Goal: Find specific page/section: Find specific page/section

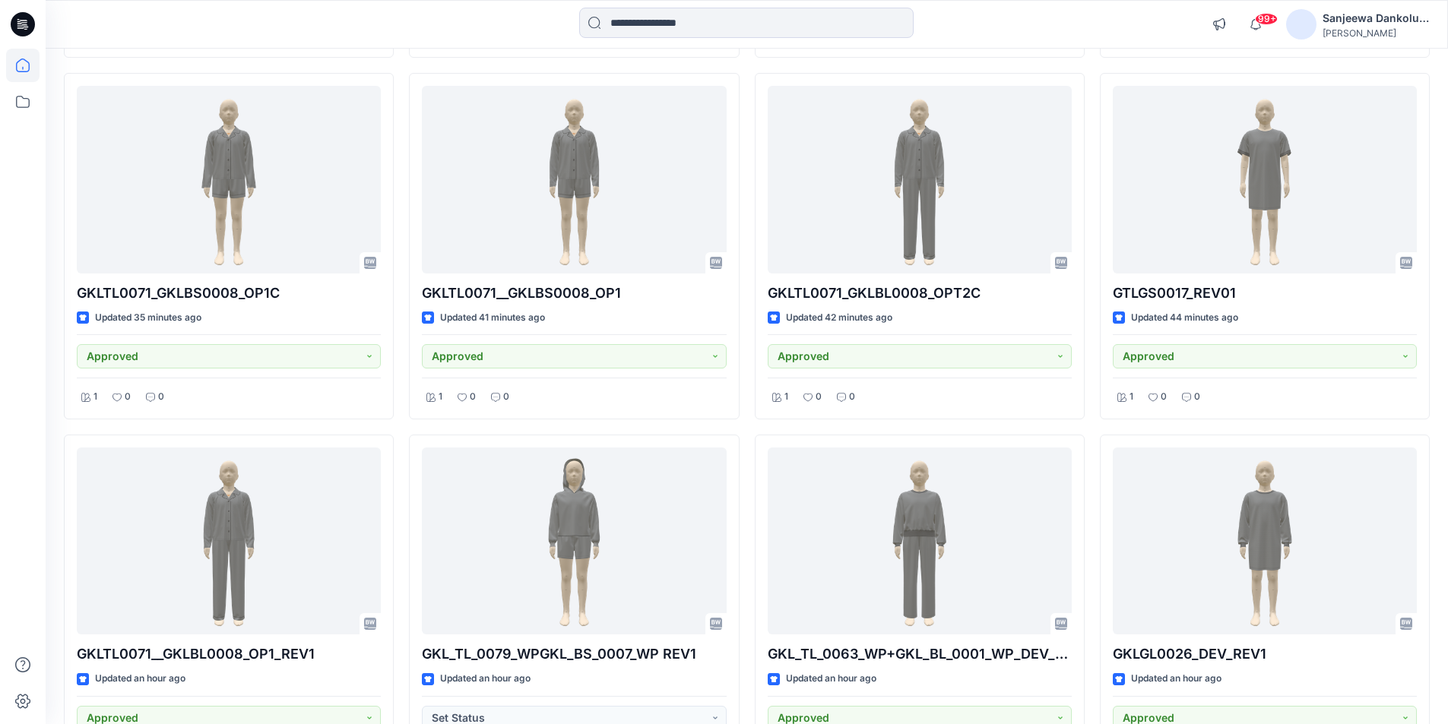
scroll to position [836, 0]
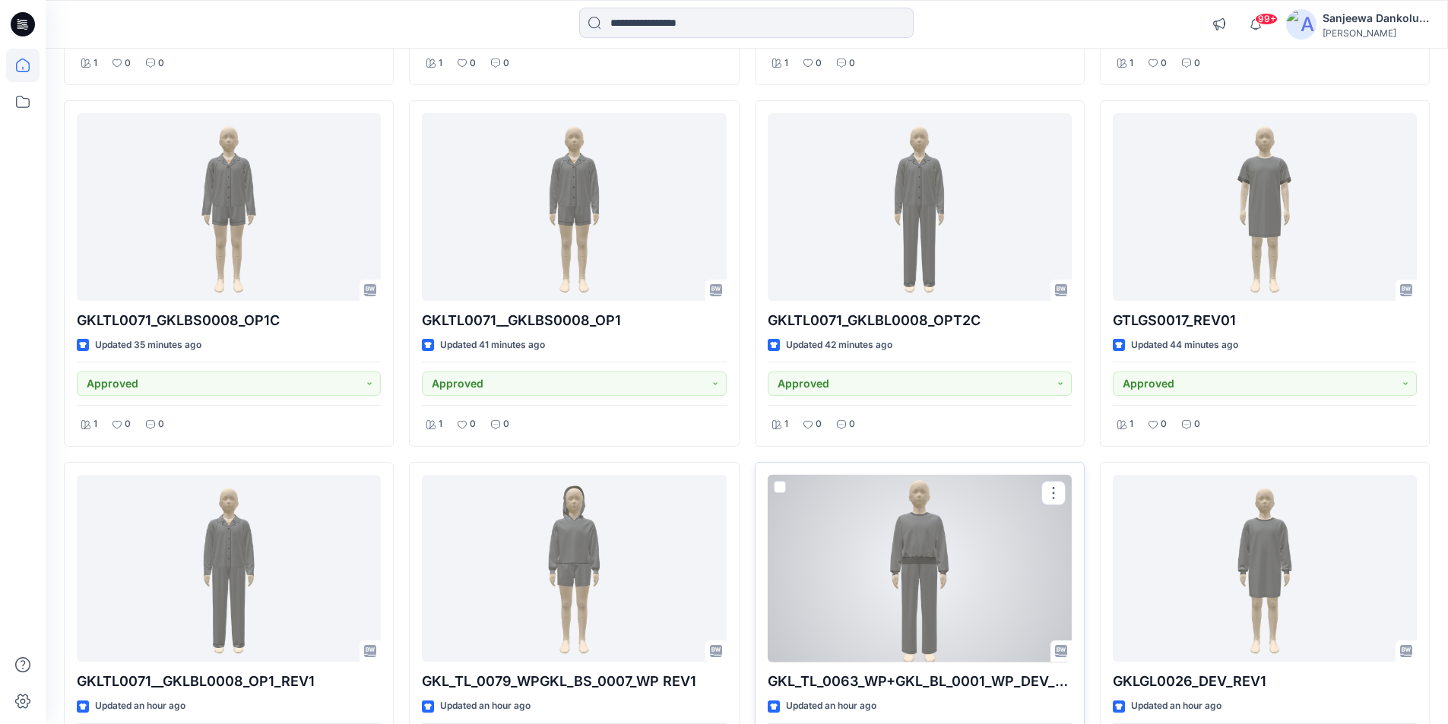
click at [842, 540] on div at bounding box center [920, 569] width 304 height 188
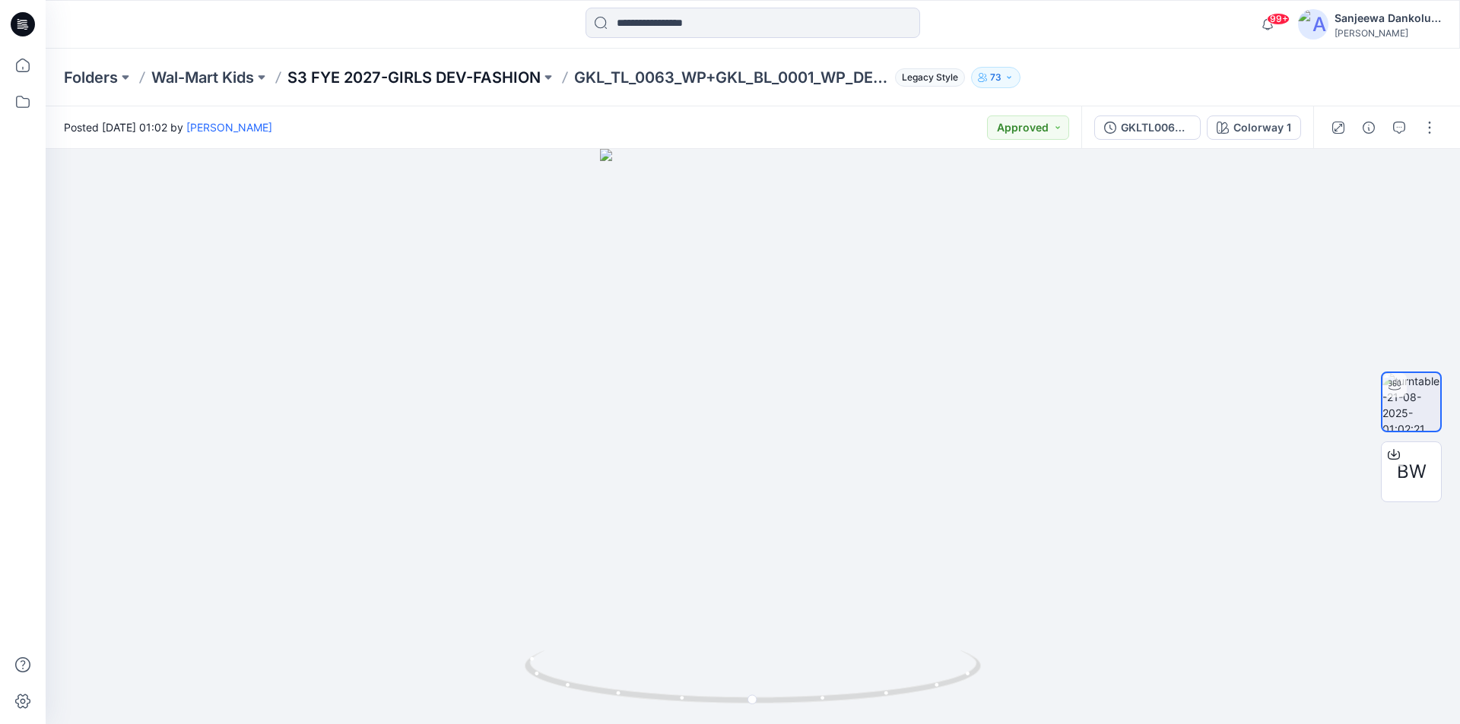
click at [465, 75] on p "S3 FYE 2027-GIRLS DEV-FASHION" at bounding box center [413, 77] width 253 height 21
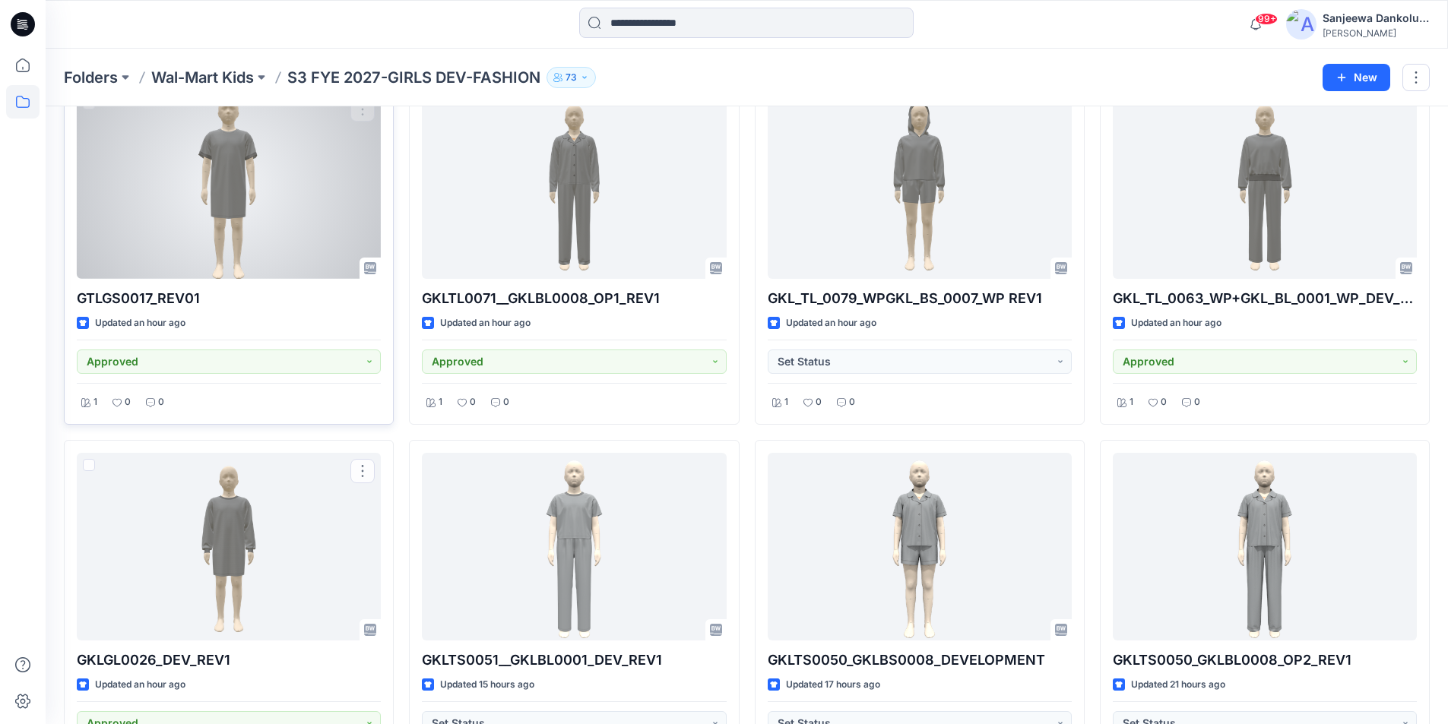
scroll to position [990, 0]
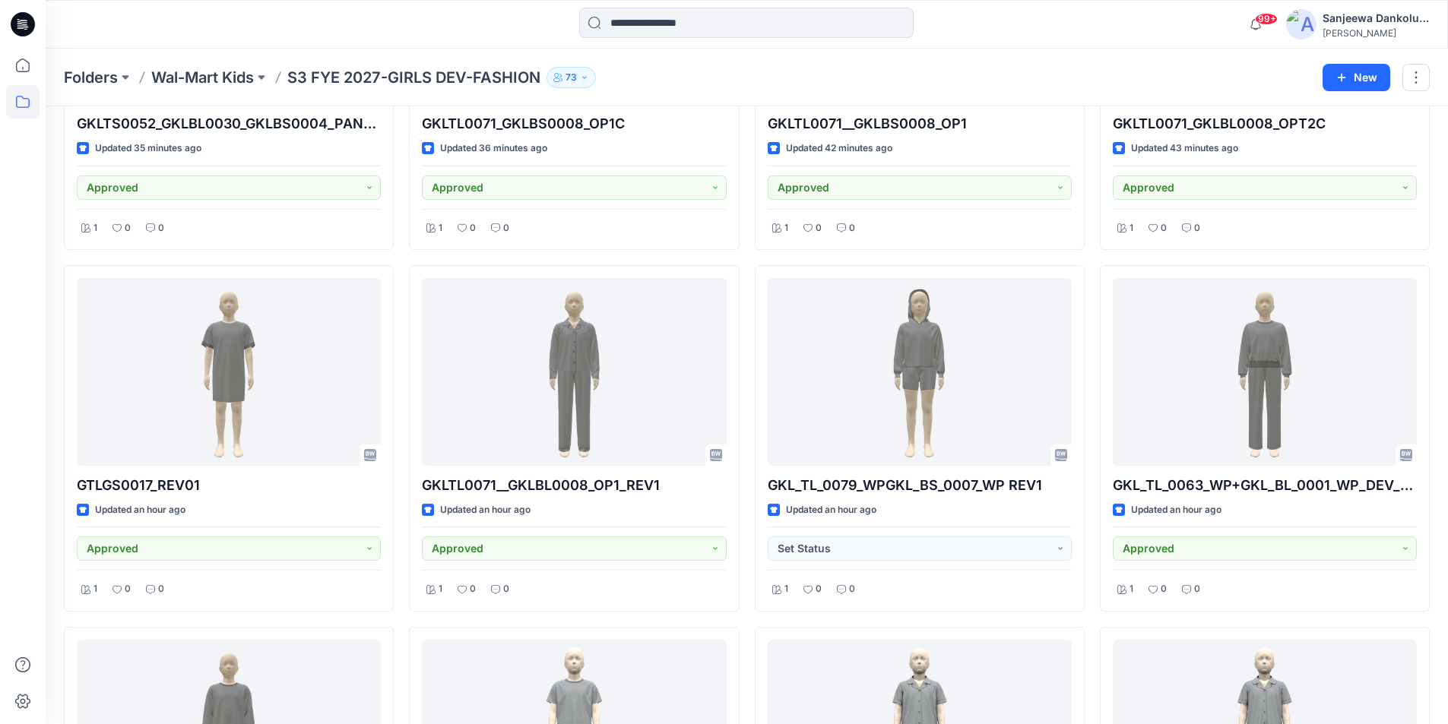
click at [21, 25] on icon at bounding box center [23, 24] width 24 height 24
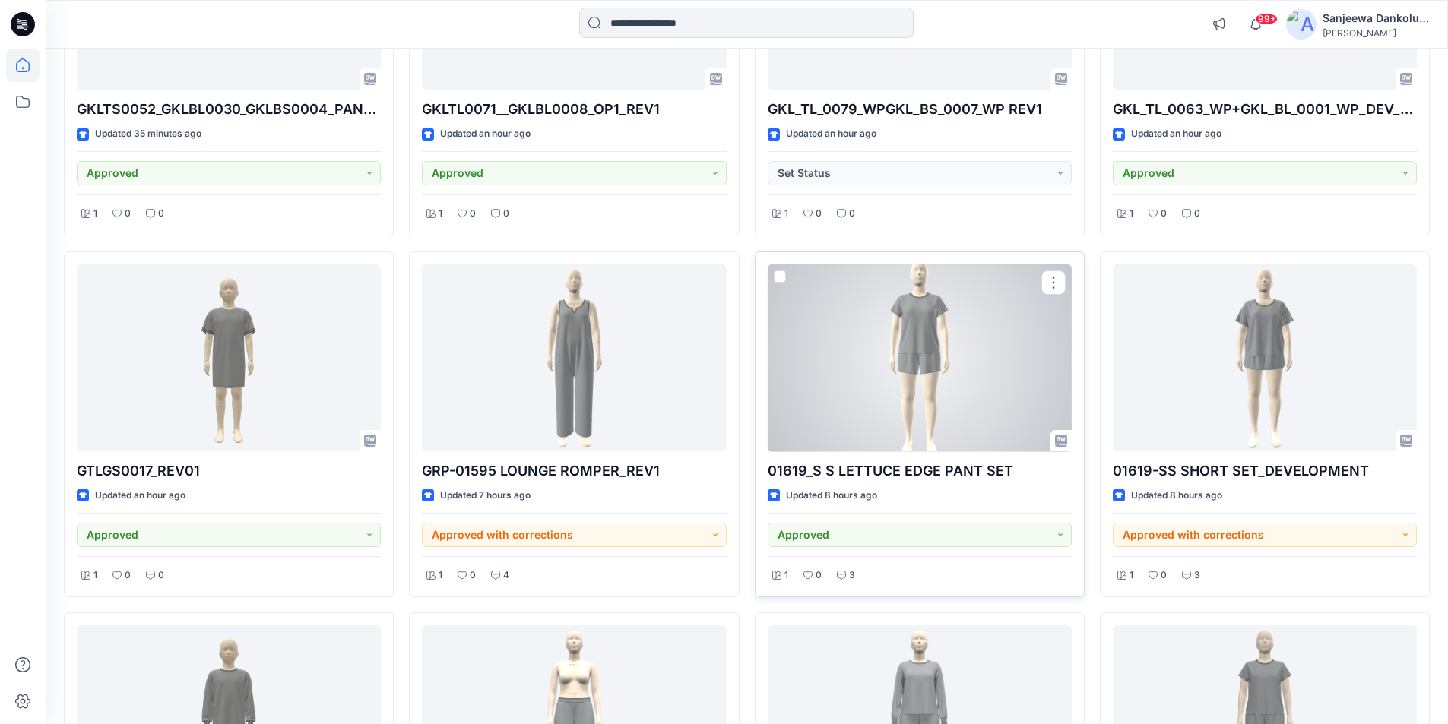
scroll to position [1596, 0]
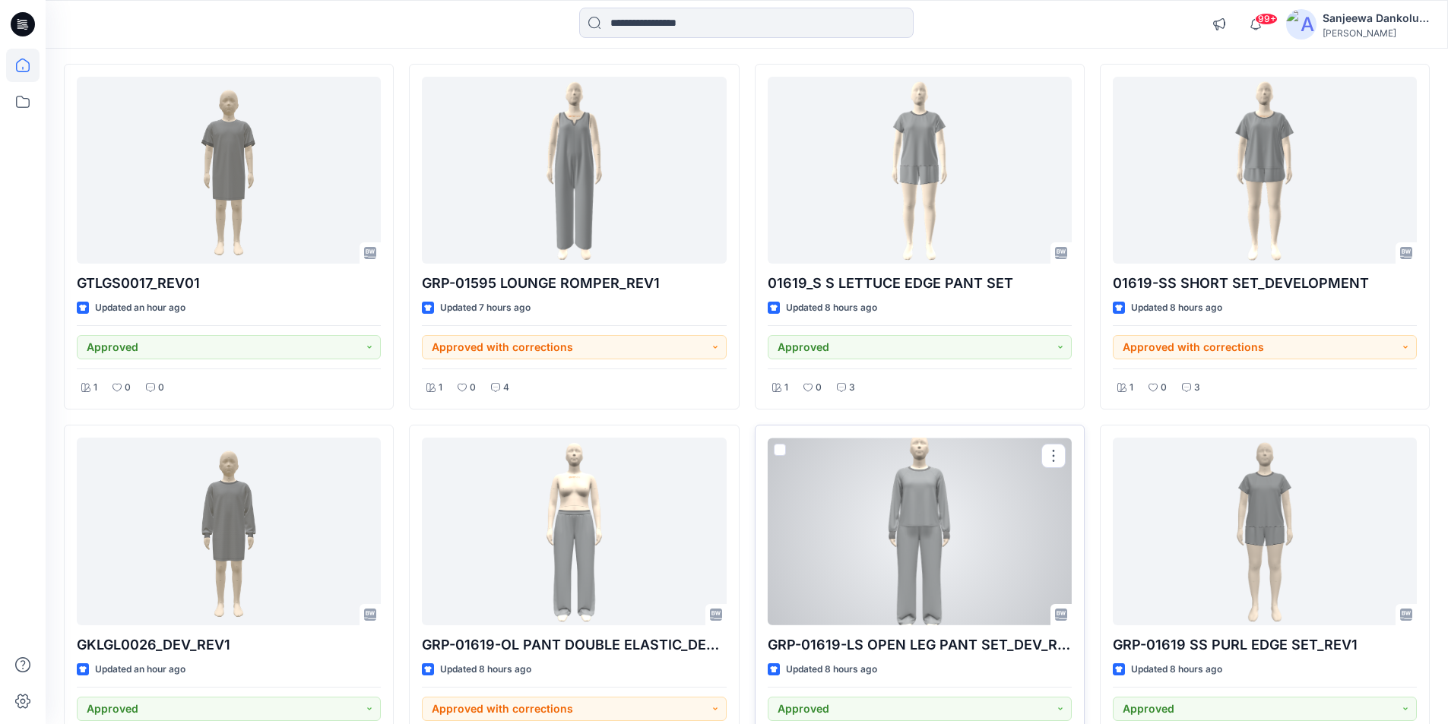
click at [912, 554] on div at bounding box center [920, 532] width 304 height 188
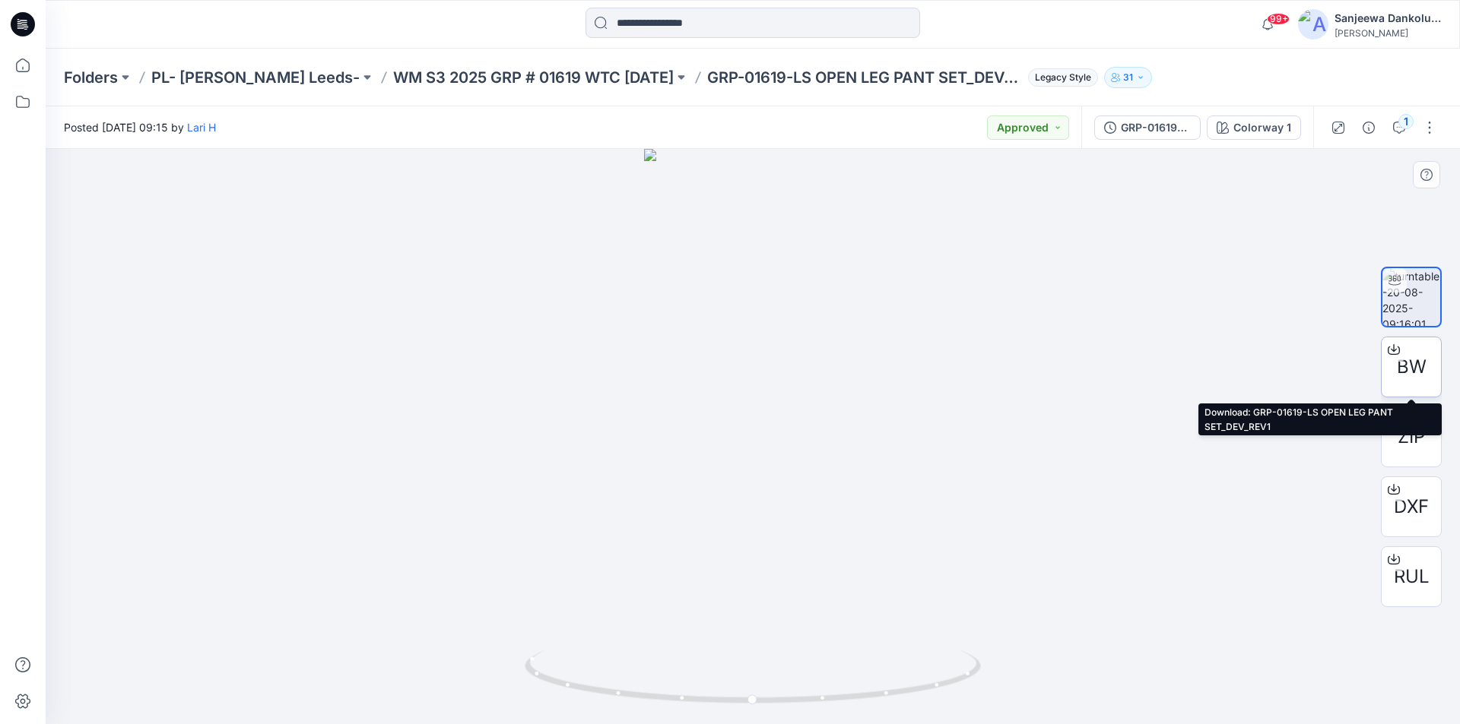
click at [1406, 366] on span "BW" at bounding box center [1411, 366] width 30 height 27
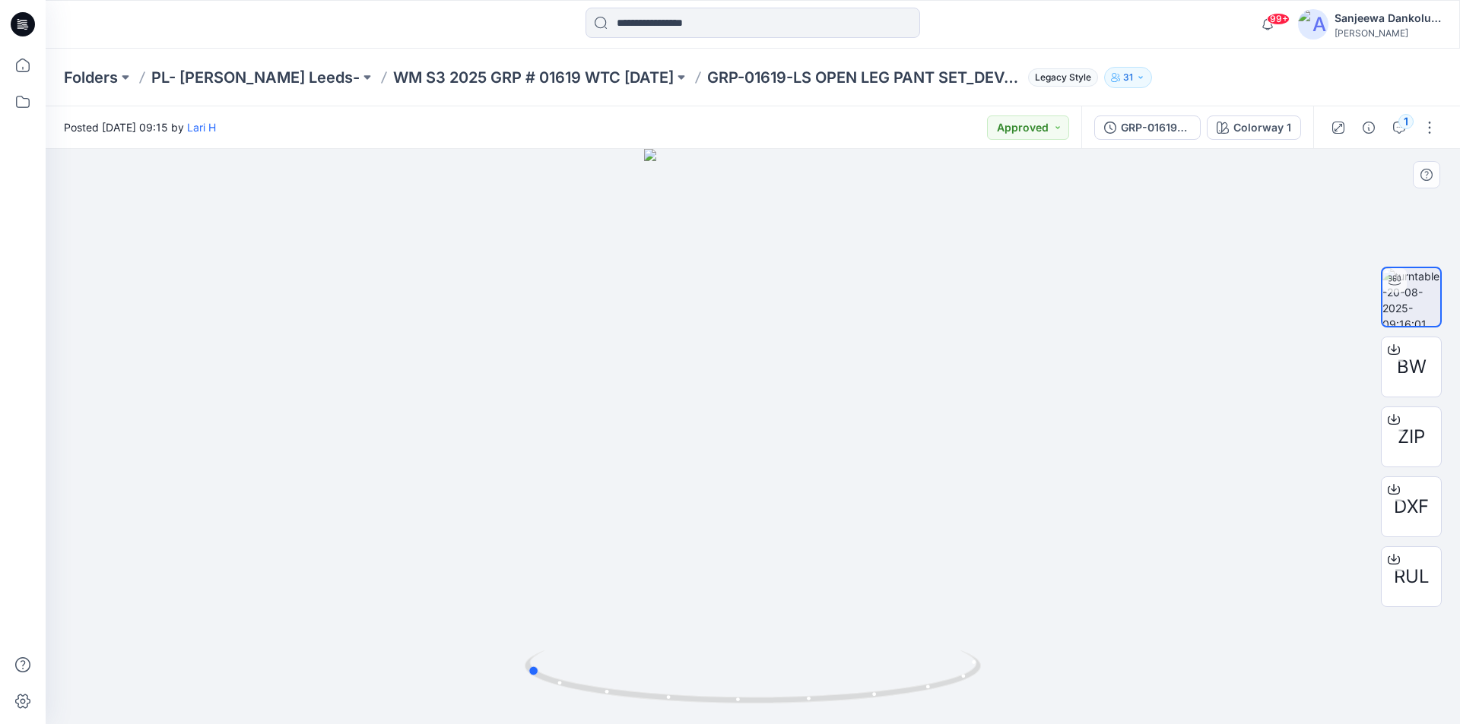
drag, startPoint x: 826, startPoint y: 701, endPoint x: 1056, endPoint y: 660, distance: 233.2
click at [1056, 660] on div at bounding box center [753, 436] width 1414 height 575
